Goal: Information Seeking & Learning: Learn about a topic

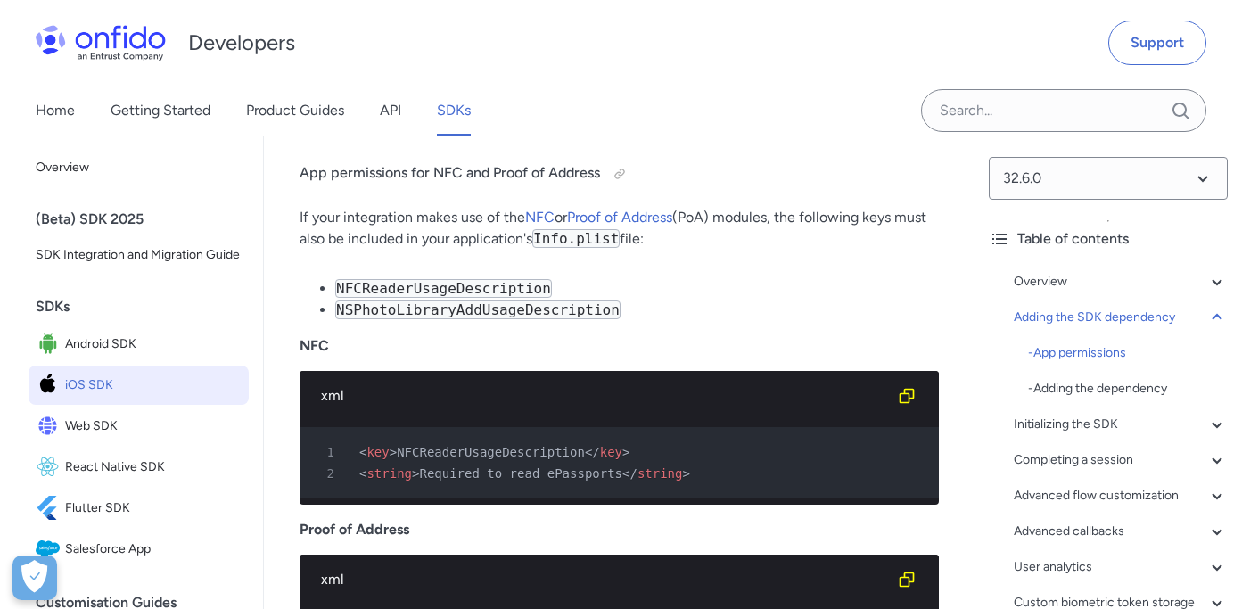
scroll to position [2135, 0]
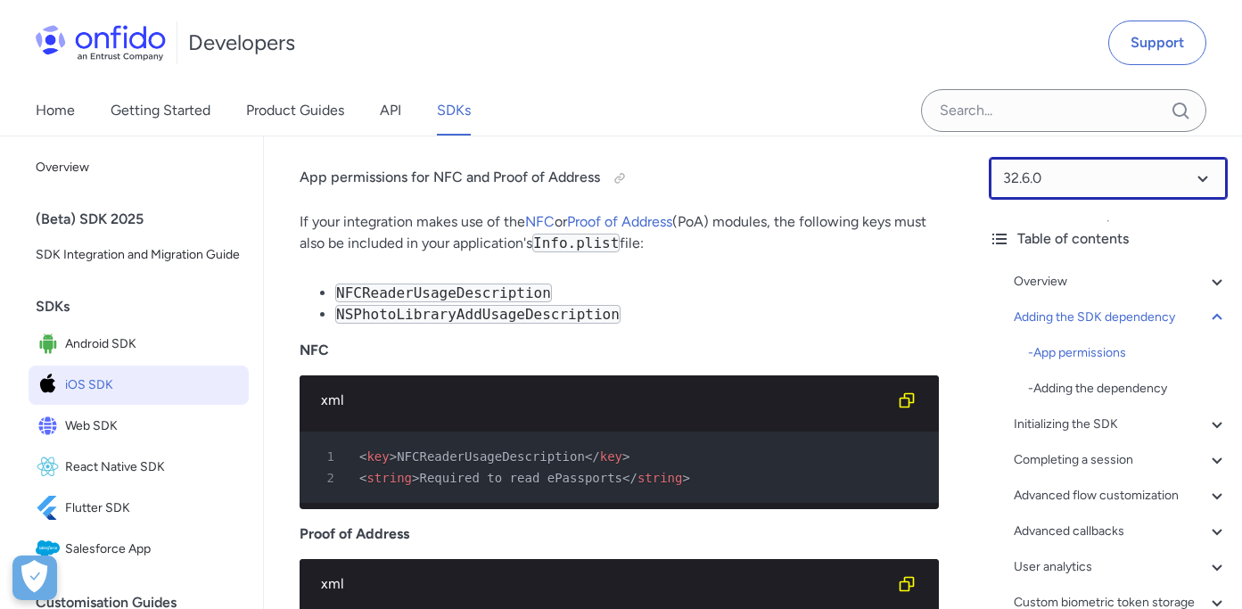
click at [1202, 178] on select at bounding box center [1107, 178] width 239 height 43
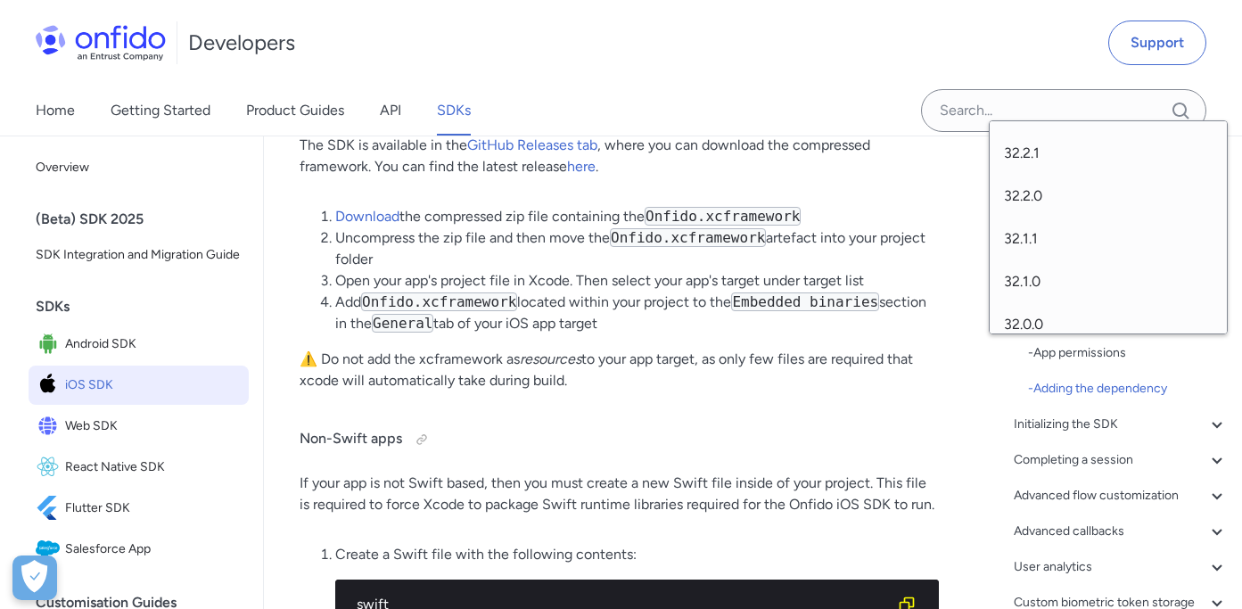
scroll to position [0, 0]
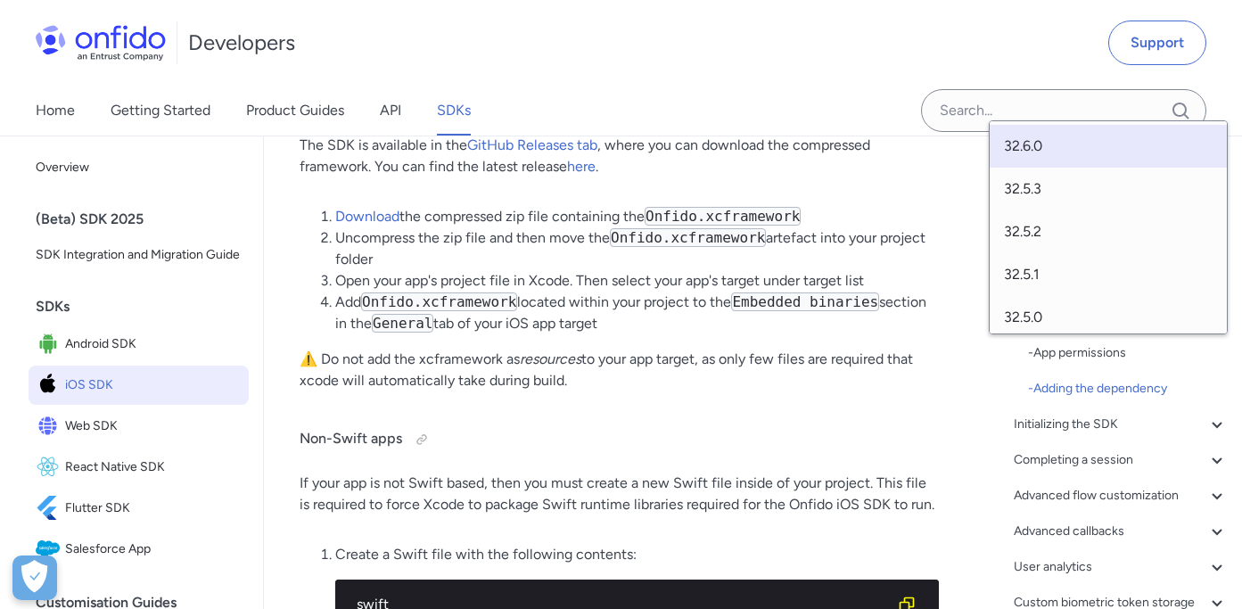
click at [948, 43] on div "Developers Support" at bounding box center [621, 43] width 1242 height 86
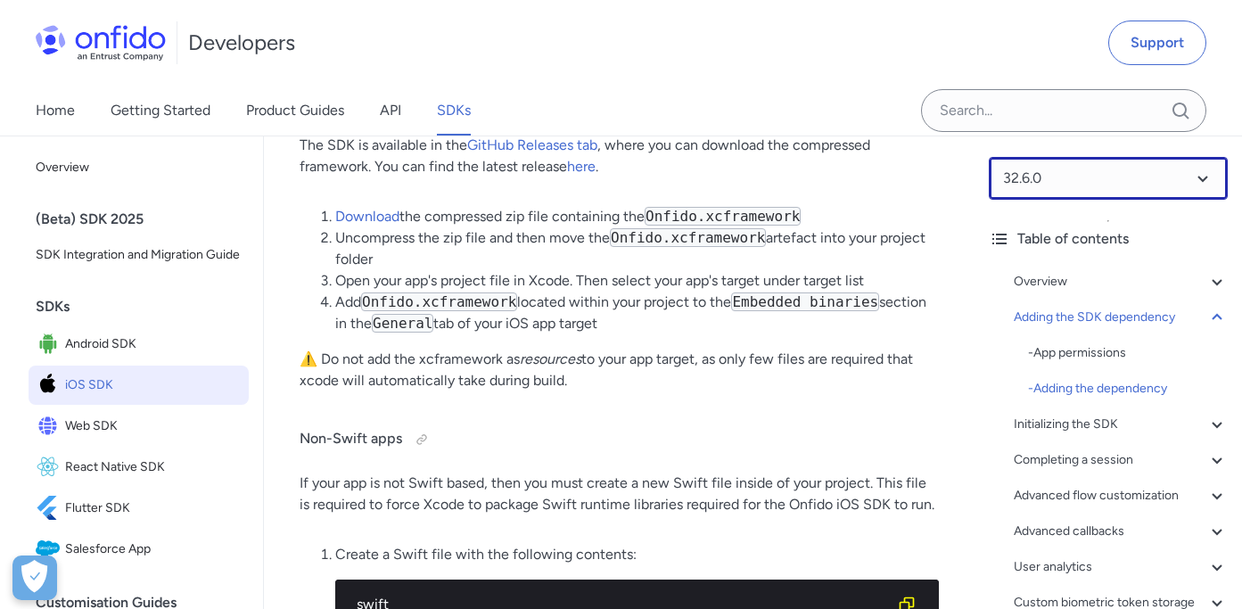
click at [1092, 178] on select at bounding box center [1107, 178] width 239 height 43
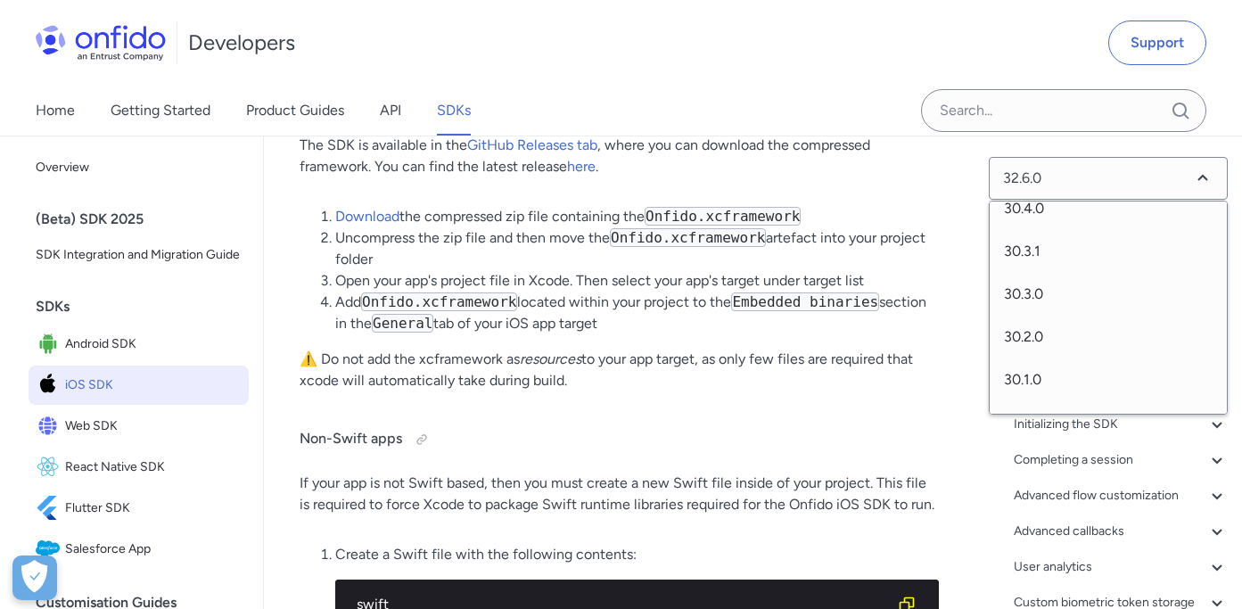
scroll to position [1079, 0]
click at [1021, 385] on span "30.0.0" at bounding box center [1107, 388] width 237 height 43
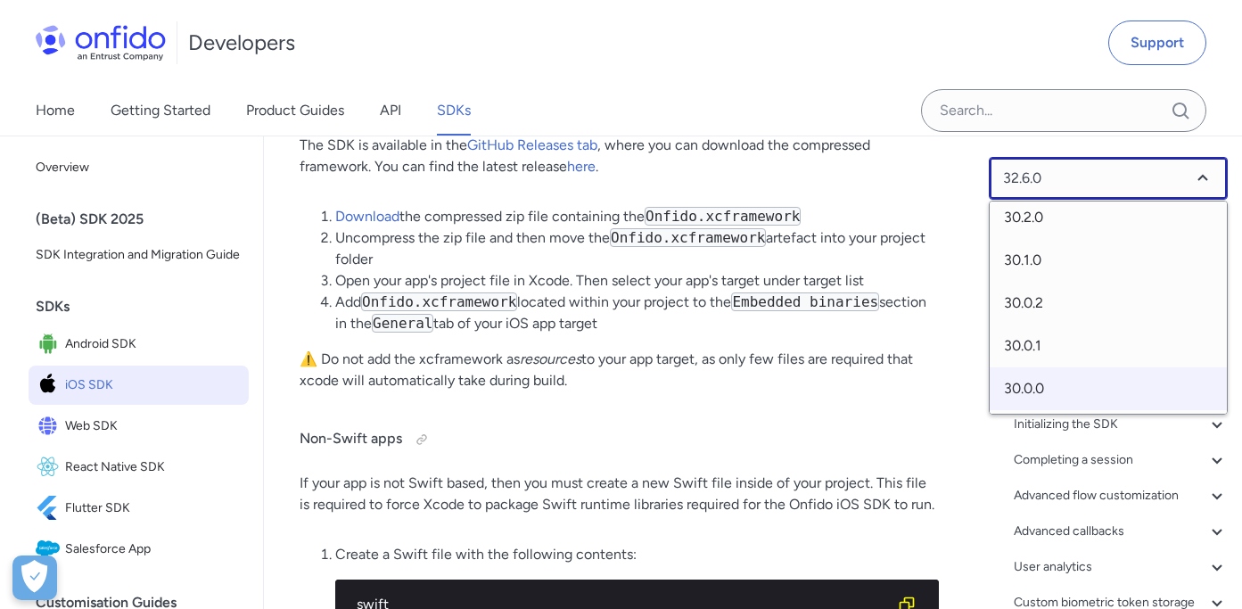
select select "30.0.0"
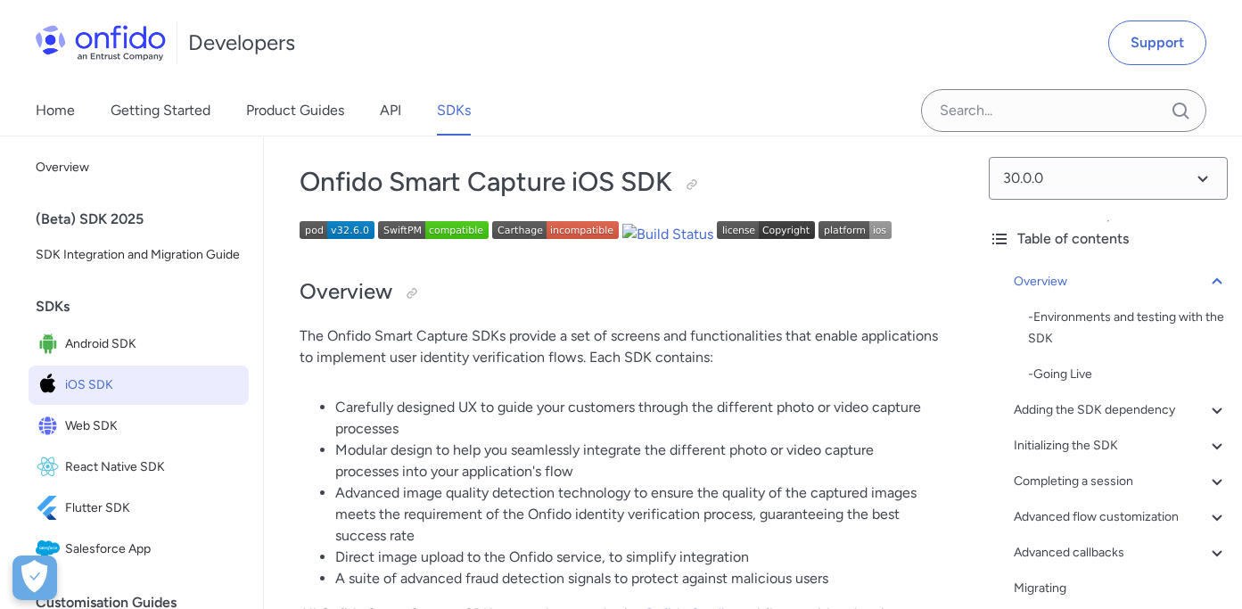
scroll to position [226, 0]
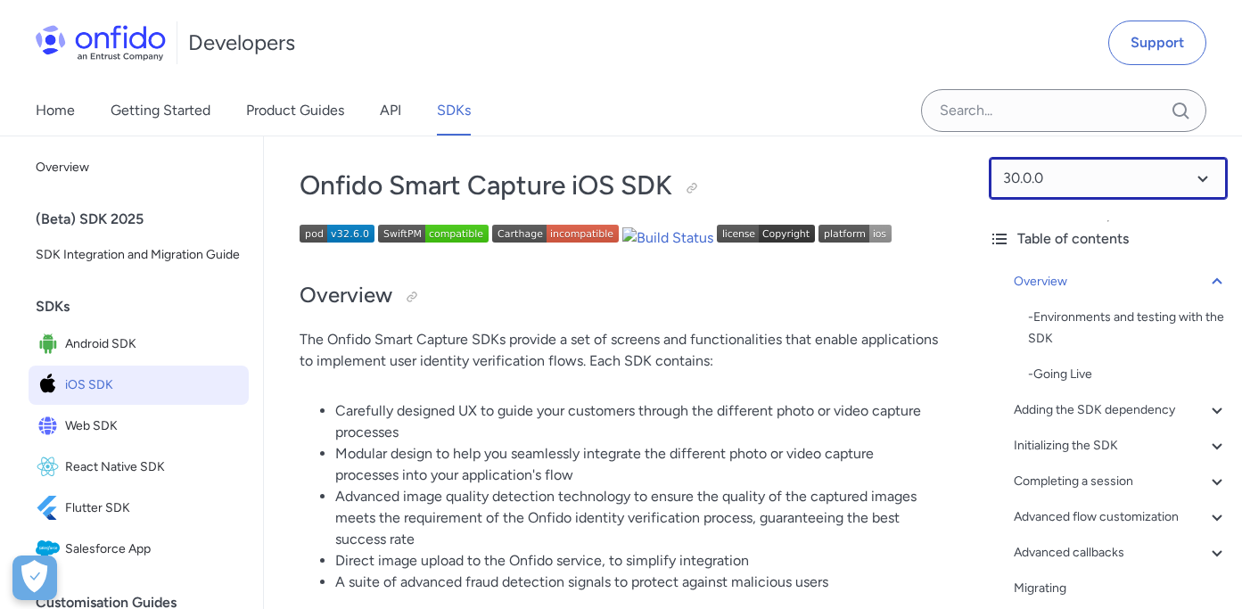
click at [1123, 179] on select at bounding box center [1107, 178] width 239 height 43
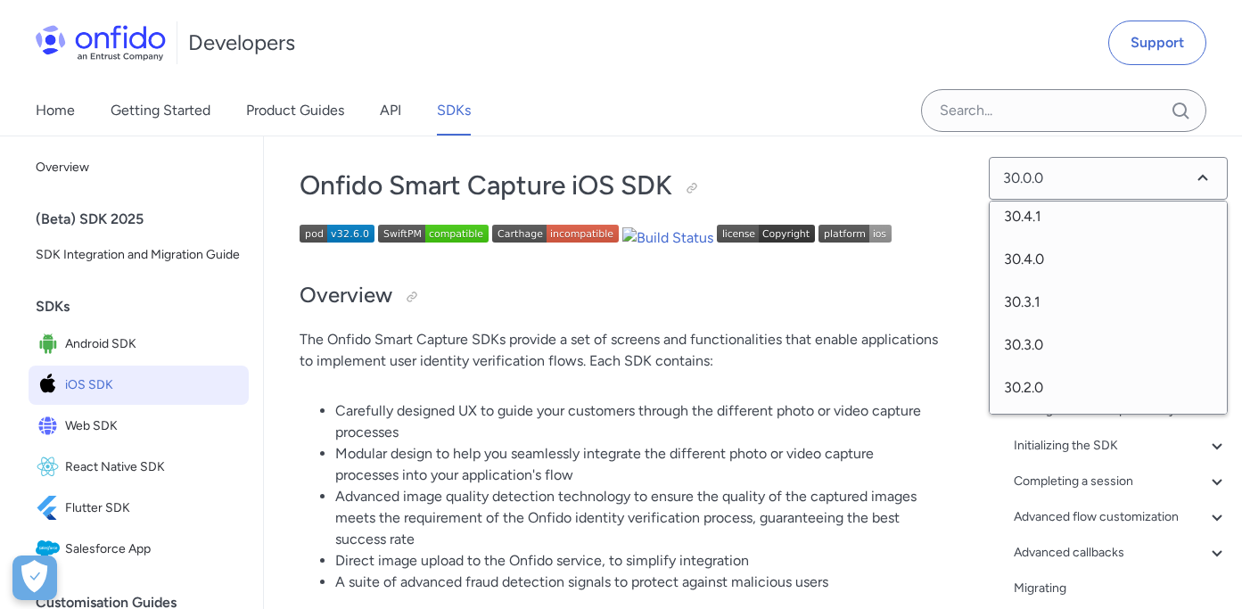
scroll to position [1079, 0]
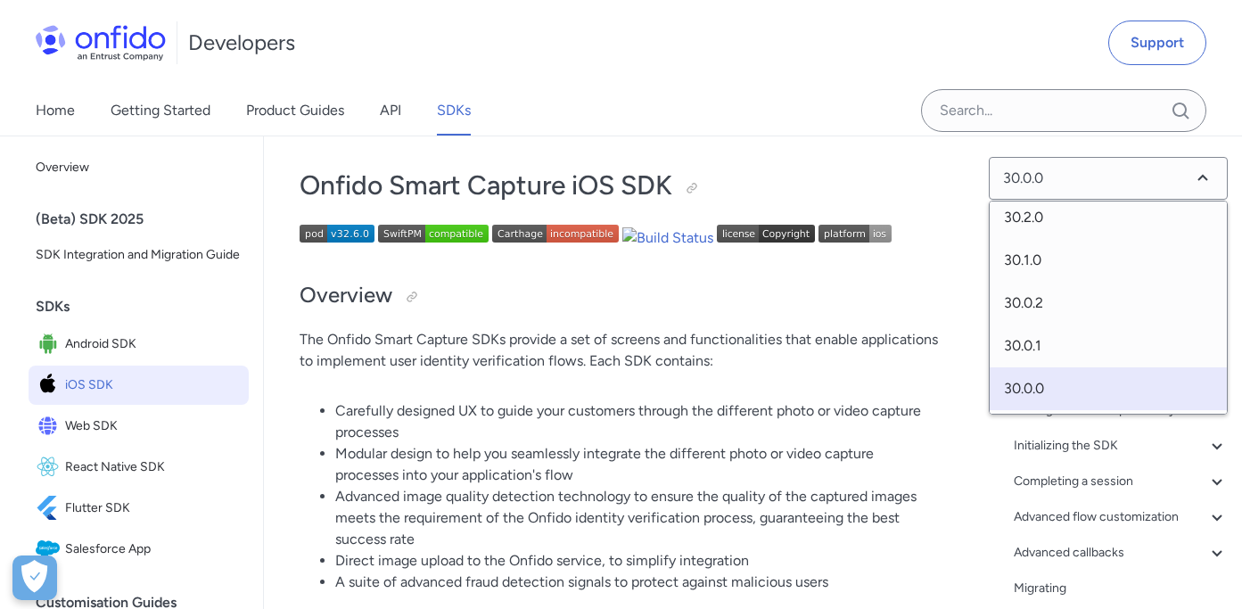
click at [1050, 395] on span "30.0.0" at bounding box center [1107, 388] width 237 height 43
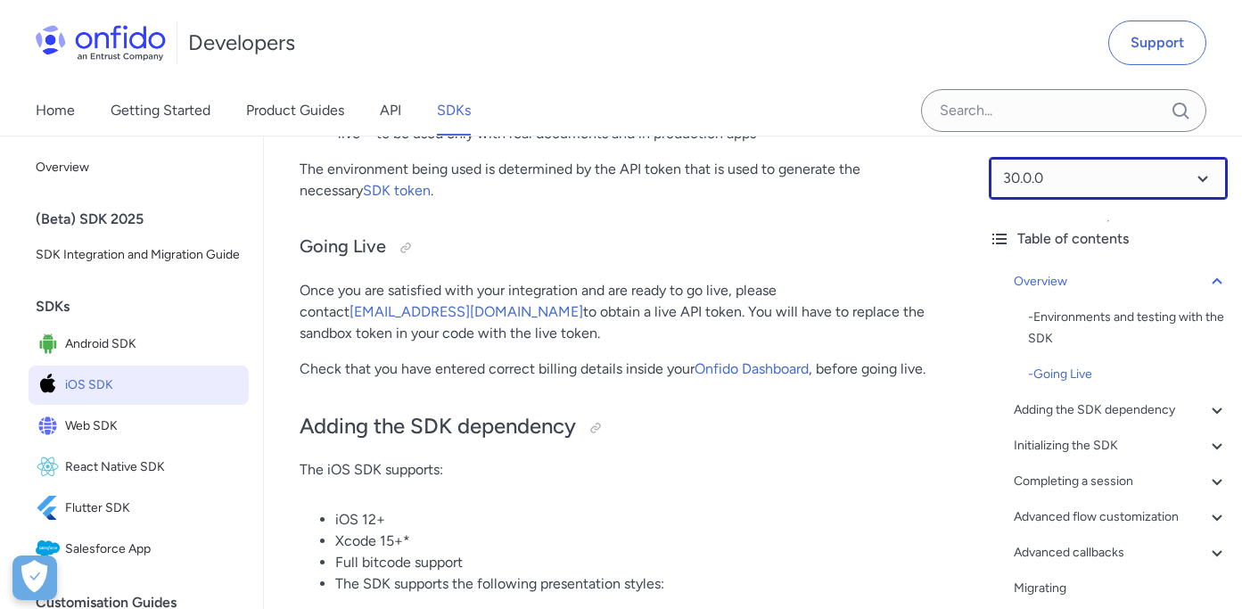
scroll to position [1115, 0]
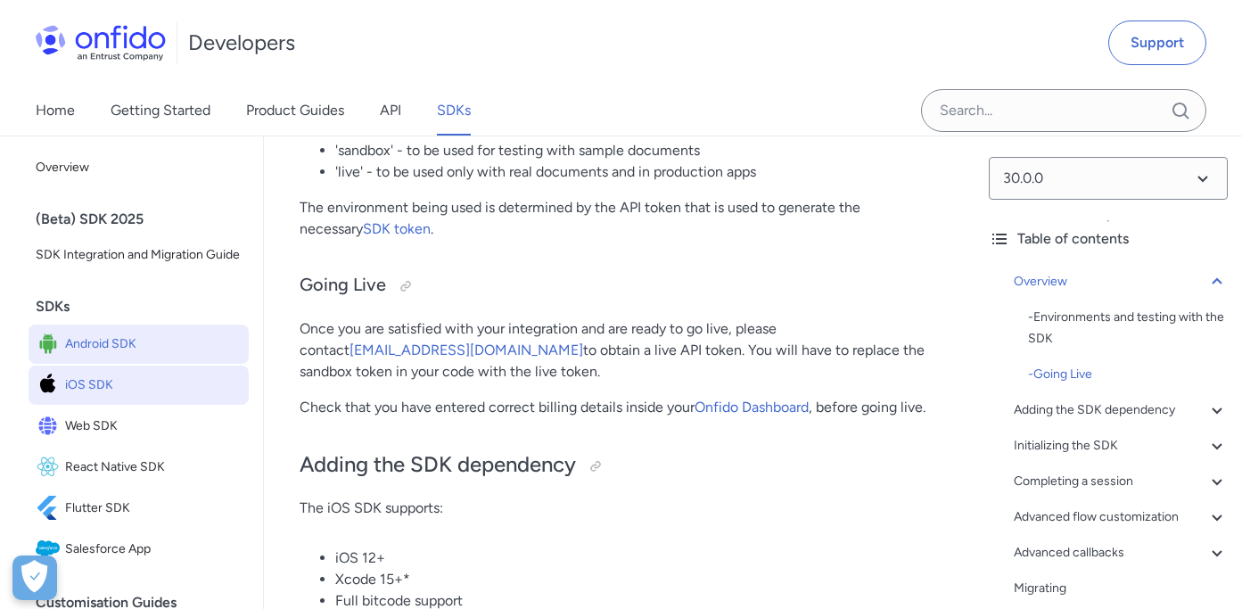
click at [96, 346] on span "Android SDK" at bounding box center [153, 344] width 176 height 25
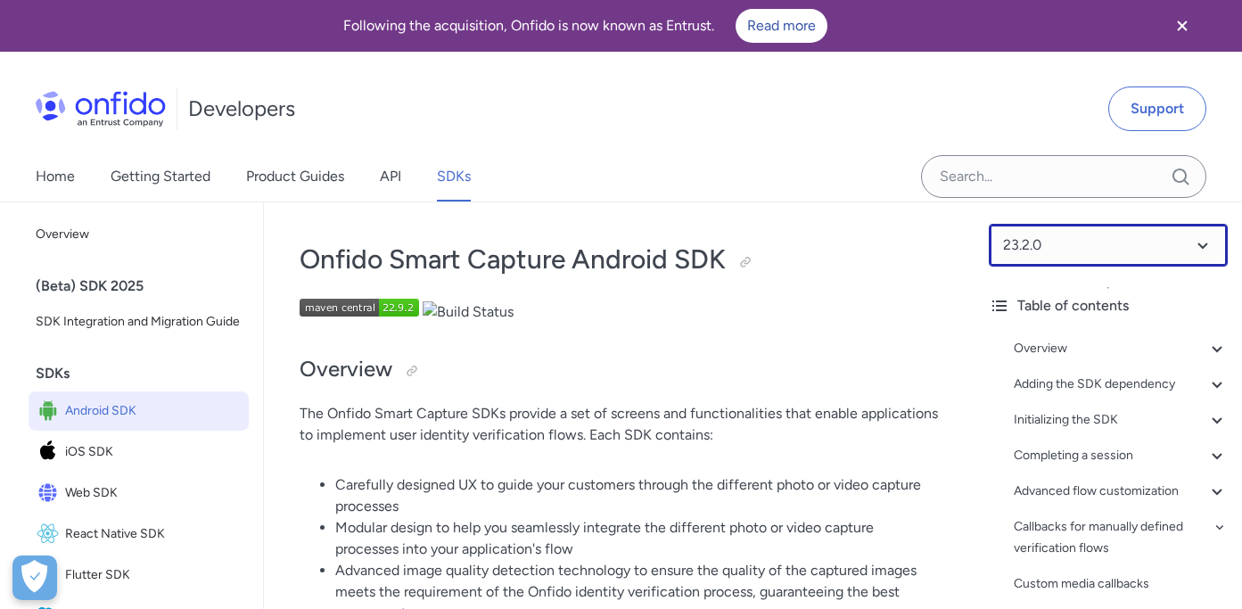
click at [1054, 244] on select at bounding box center [1107, 245] width 239 height 43
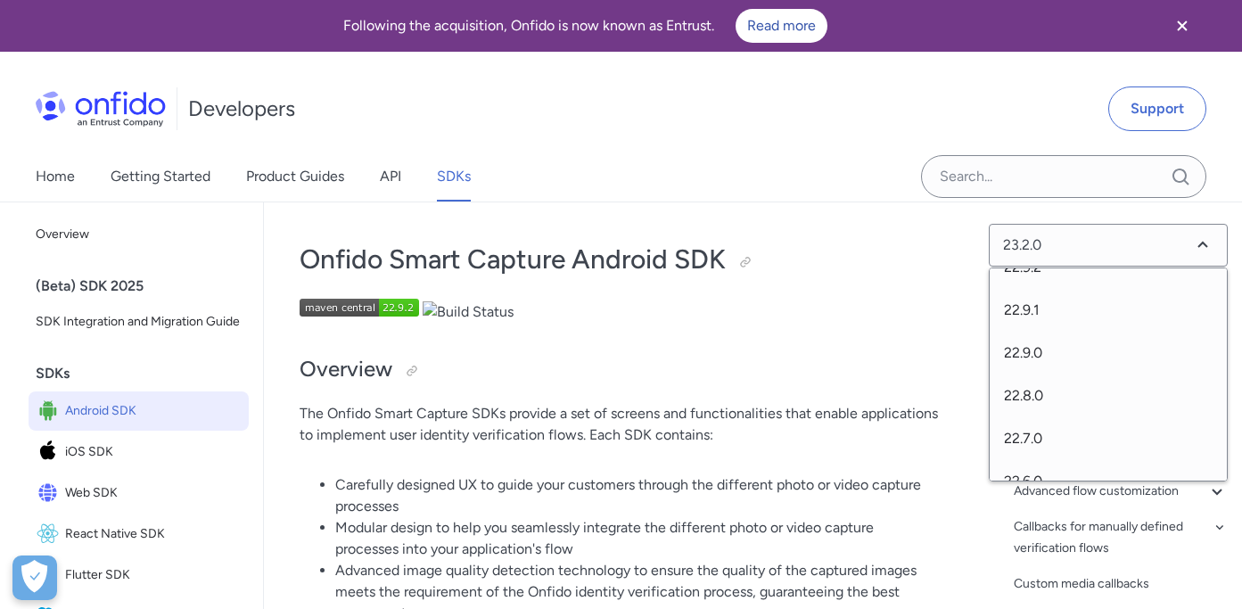
scroll to position [309, 0]
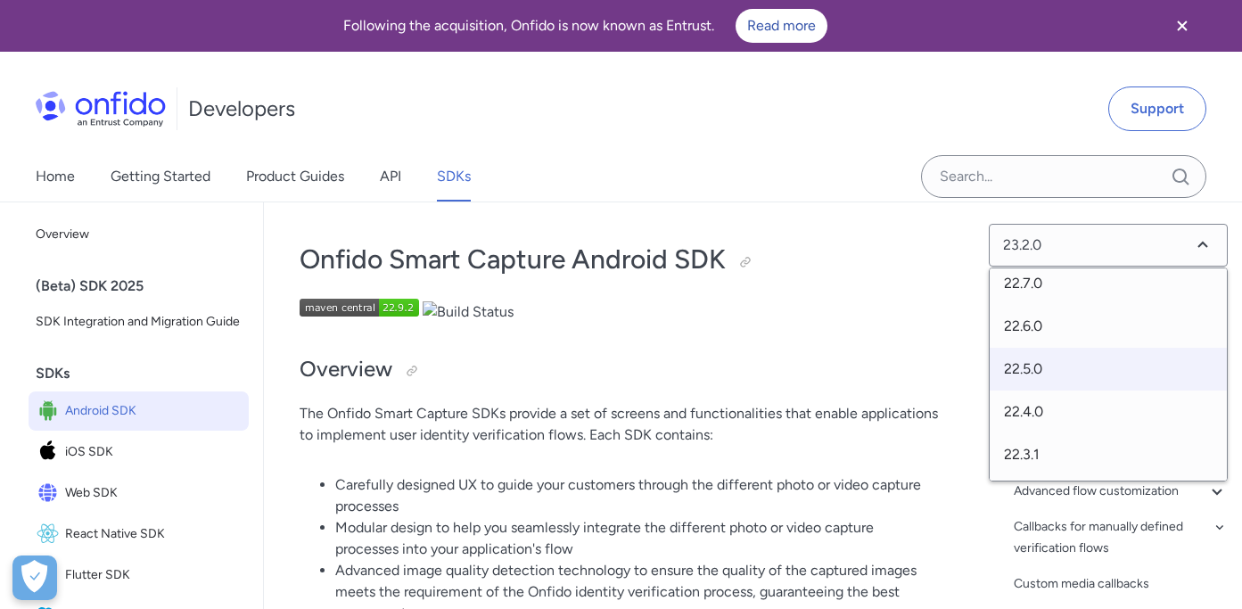
click at [1026, 369] on span "22.5.0" at bounding box center [1107, 369] width 237 height 43
select select "22.5.0"
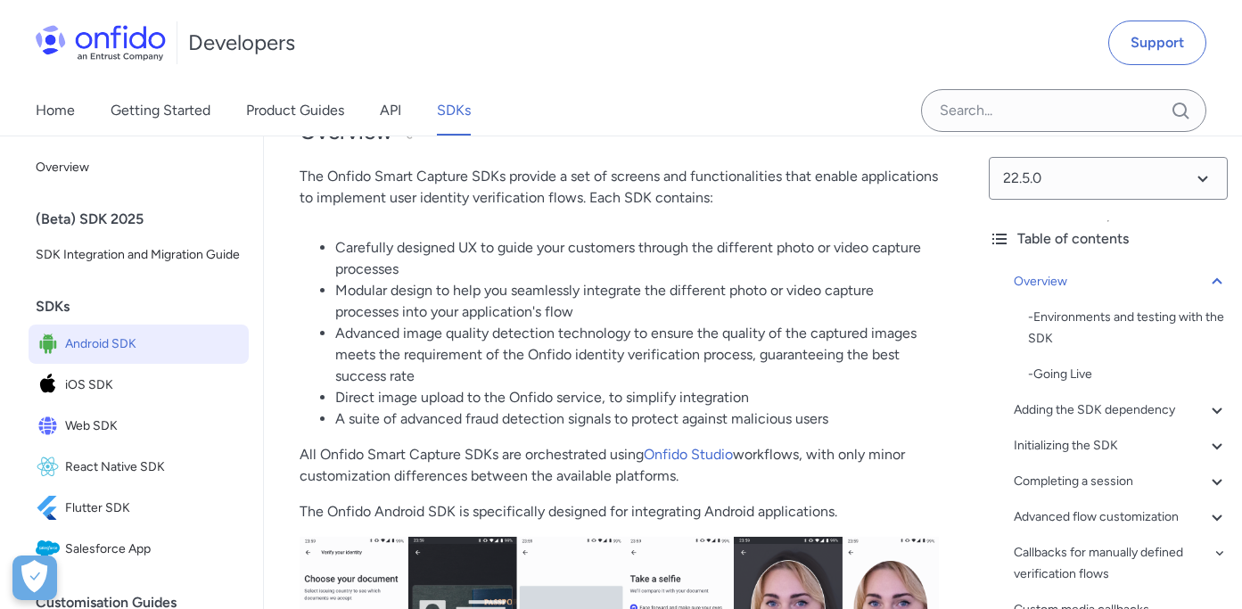
scroll to position [390, 0]
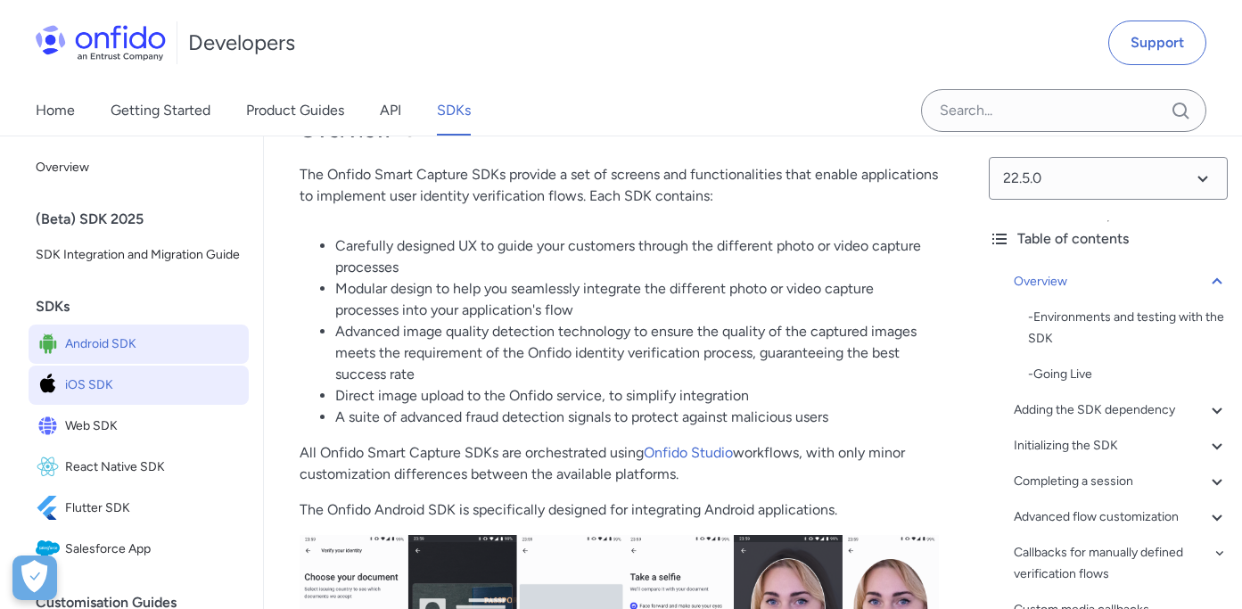
click at [106, 381] on span "iOS SDK" at bounding box center [153, 385] width 176 height 25
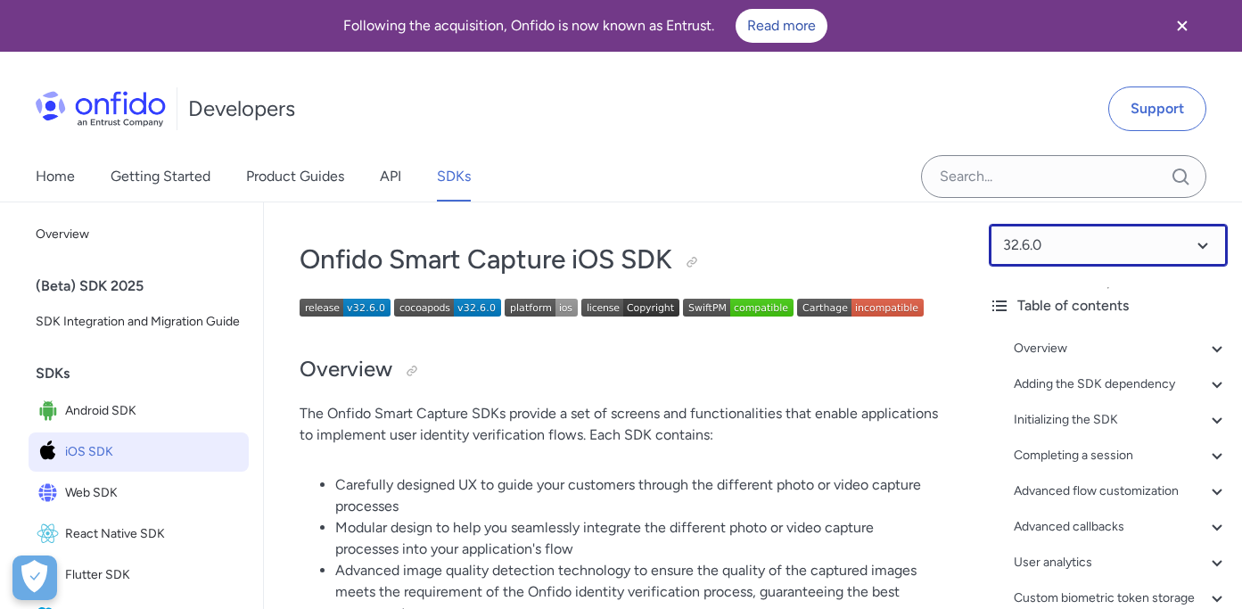
click at [1079, 255] on select at bounding box center [1107, 245] width 239 height 43
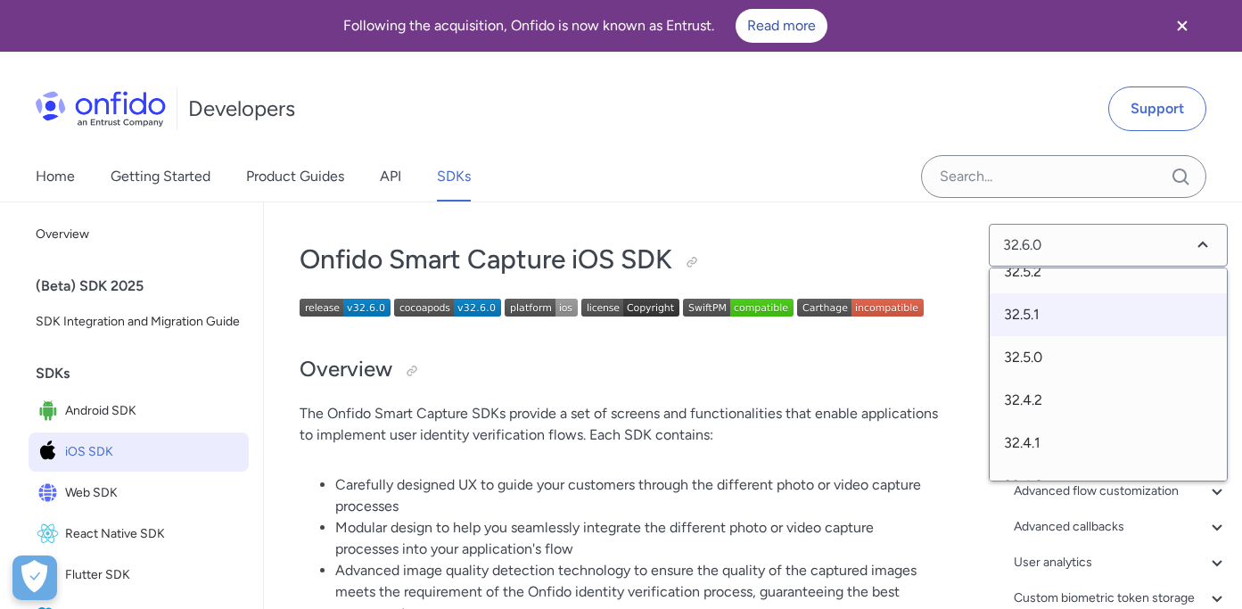
scroll to position [130, 0]
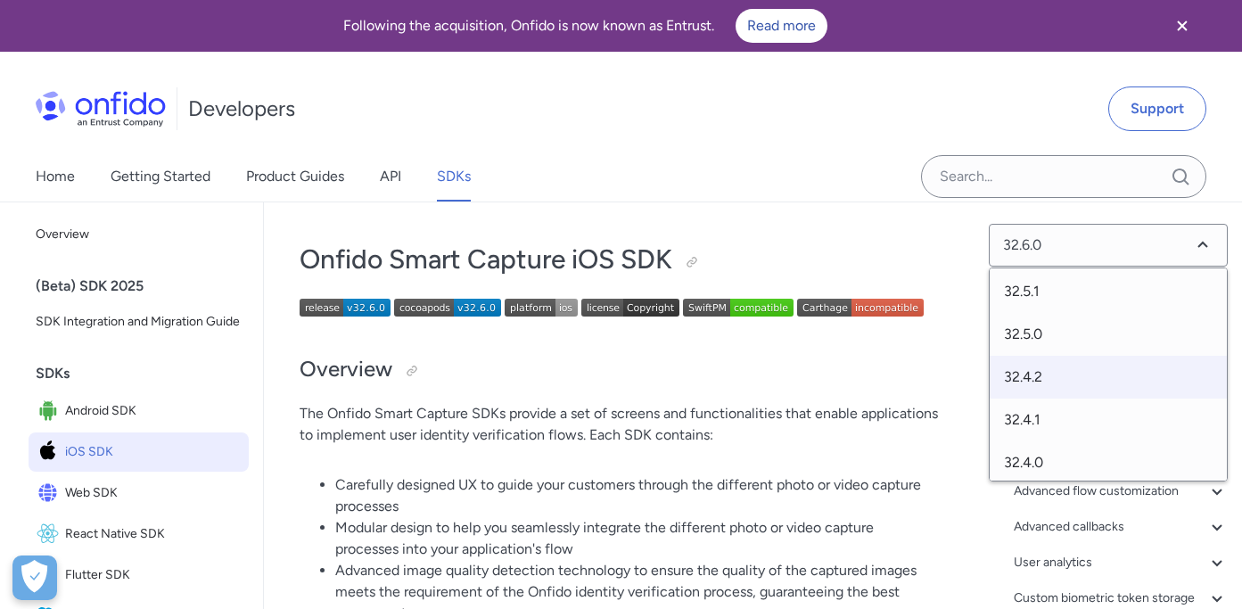
click at [1046, 373] on span "32.4.2" at bounding box center [1107, 377] width 237 height 43
select select "32.4.2"
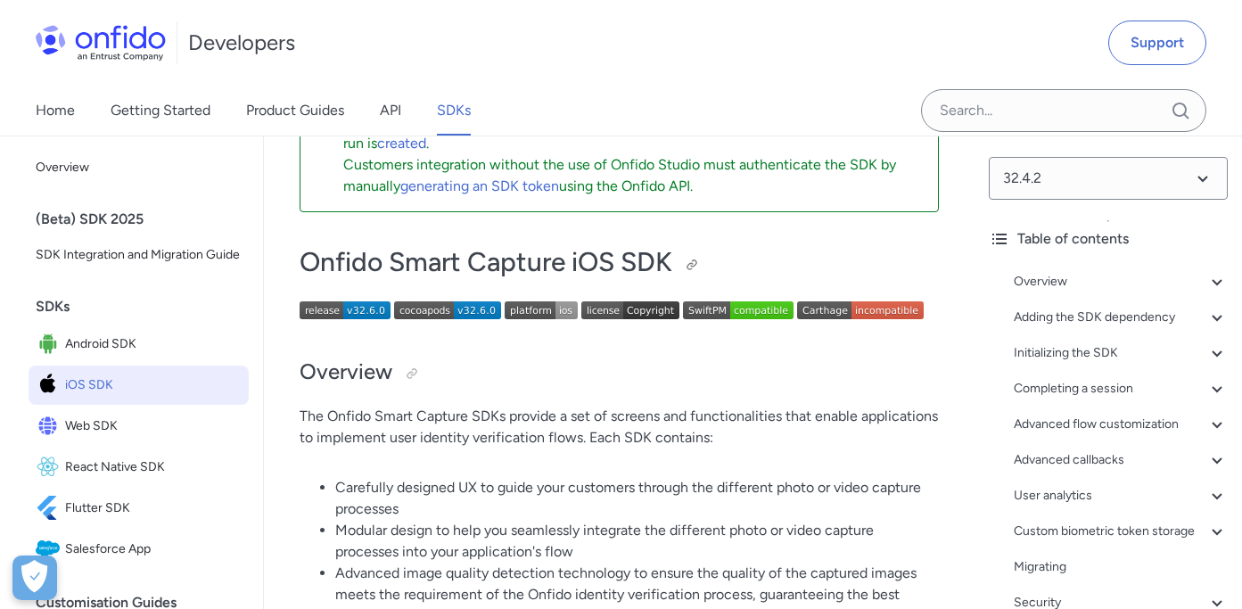
scroll to position [186, 0]
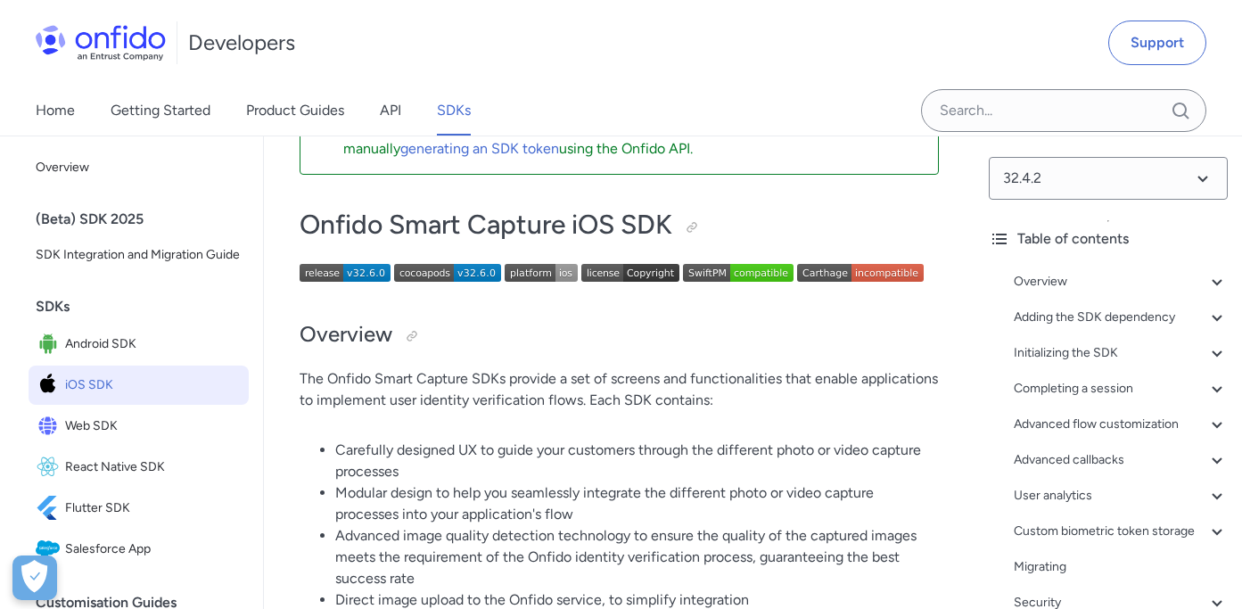
click at [441, 496] on li "Modular design to help you seamlessly integrate the different photo or video ca…" at bounding box center [636, 503] width 603 height 43
